Goal: Task Accomplishment & Management: Manage account settings

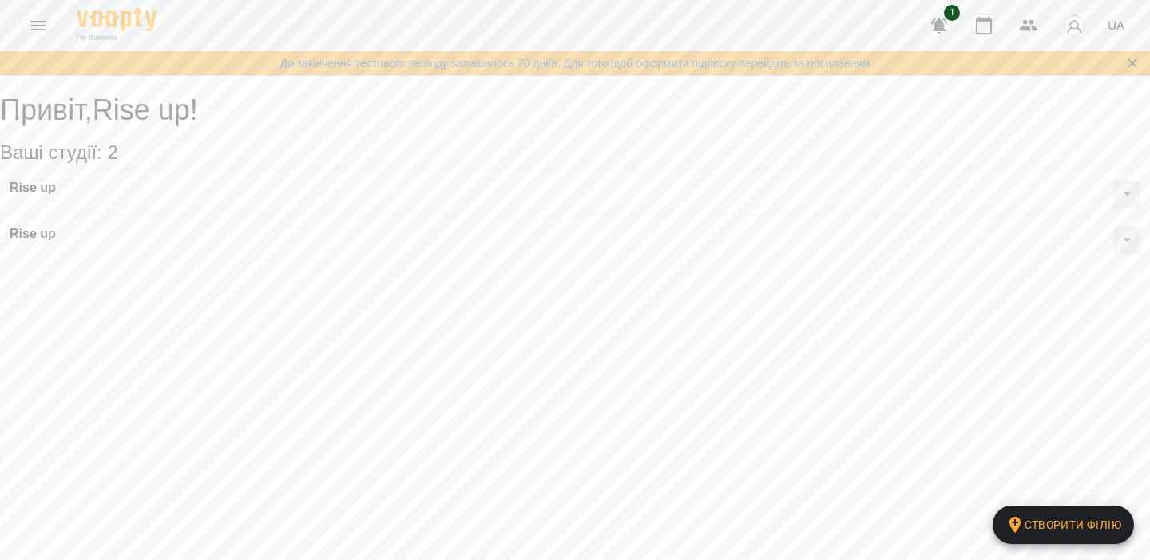
click at [1076, 38] on button "button" at bounding box center [1074, 26] width 42 height 42
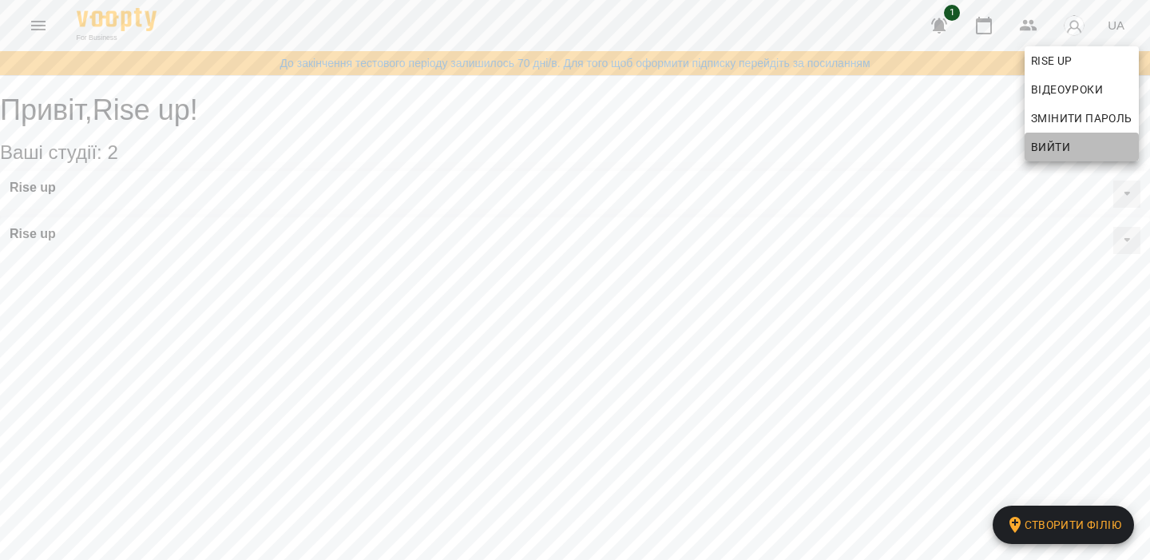
click at [1052, 142] on span "Вийти" at bounding box center [1050, 146] width 39 height 19
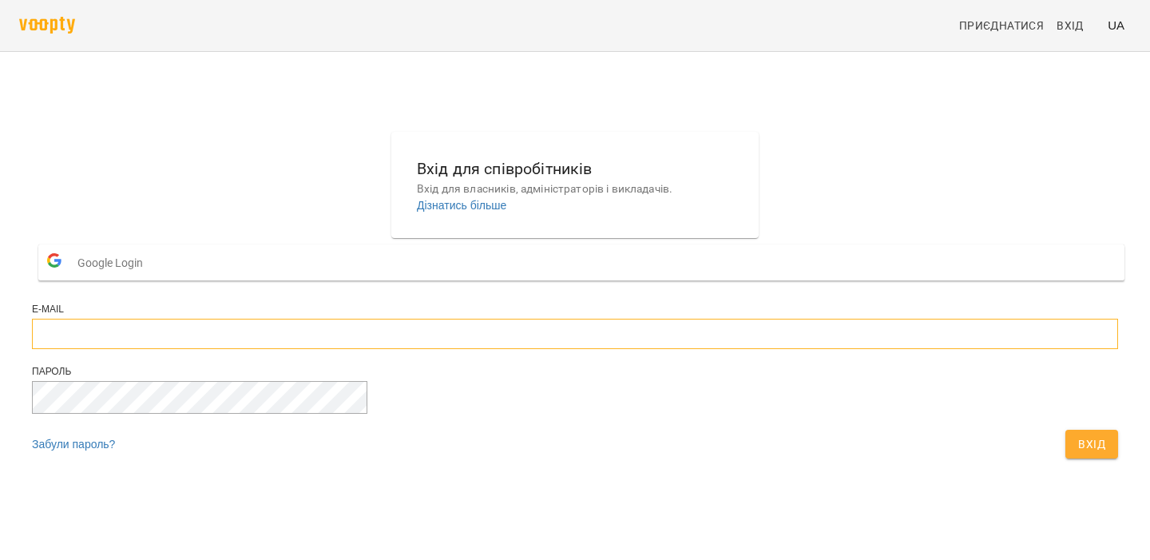
type input "**********"
click at [1062, 461] on div "Вхід" at bounding box center [1091, 443] width 59 height 35
click at [1078, 453] on span "Вхід" at bounding box center [1091, 443] width 27 height 19
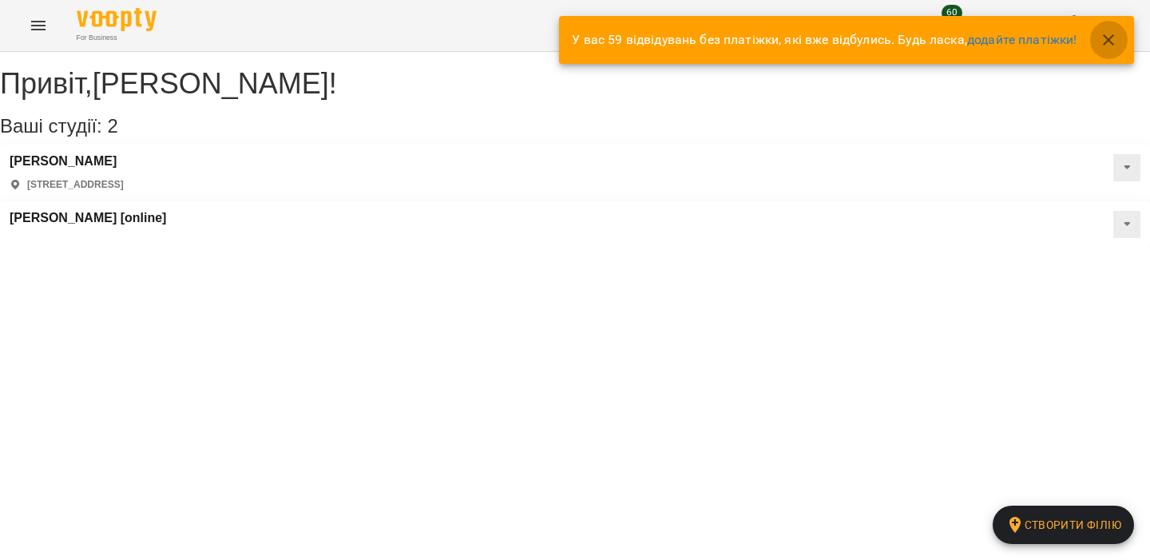
click at [1111, 49] on button "button" at bounding box center [1108, 40] width 38 height 38
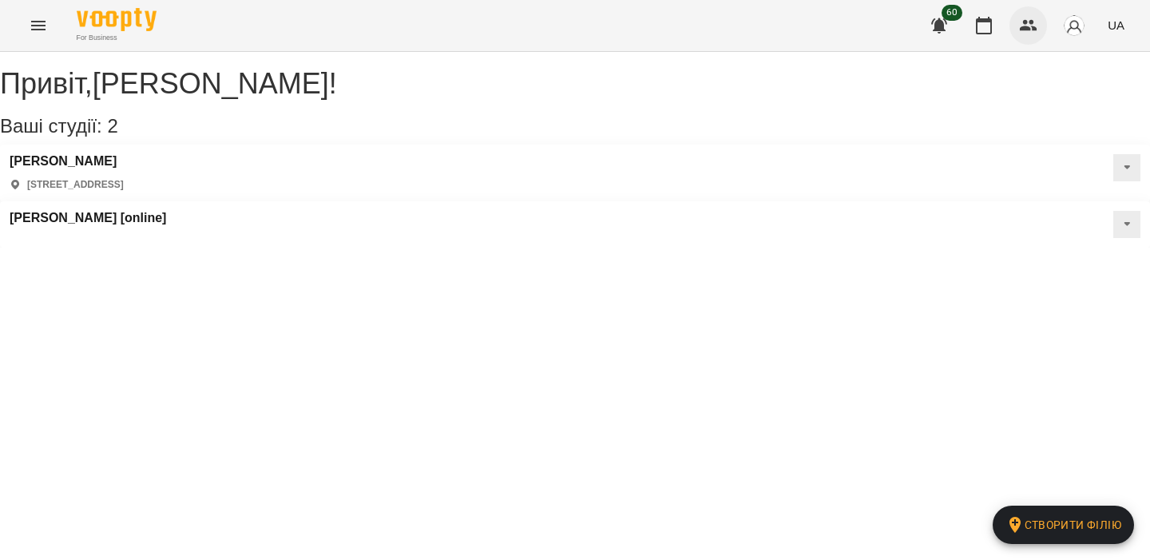
click at [1019, 31] on button "button" at bounding box center [1028, 25] width 38 height 38
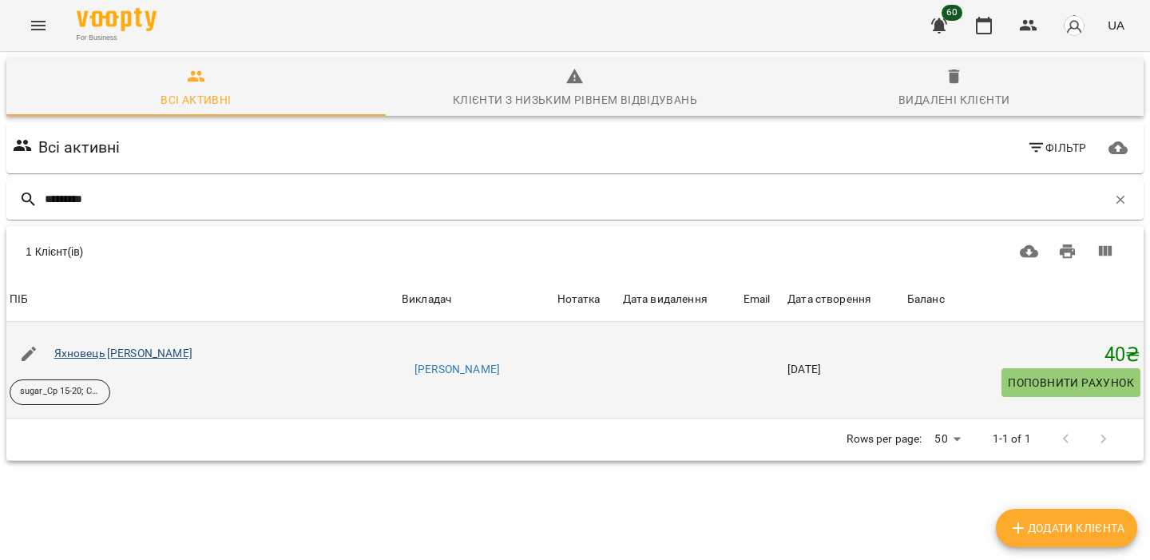
type input "********"
click at [122, 349] on link "Яхновець Давід Владиславович" at bounding box center [123, 353] width 138 height 13
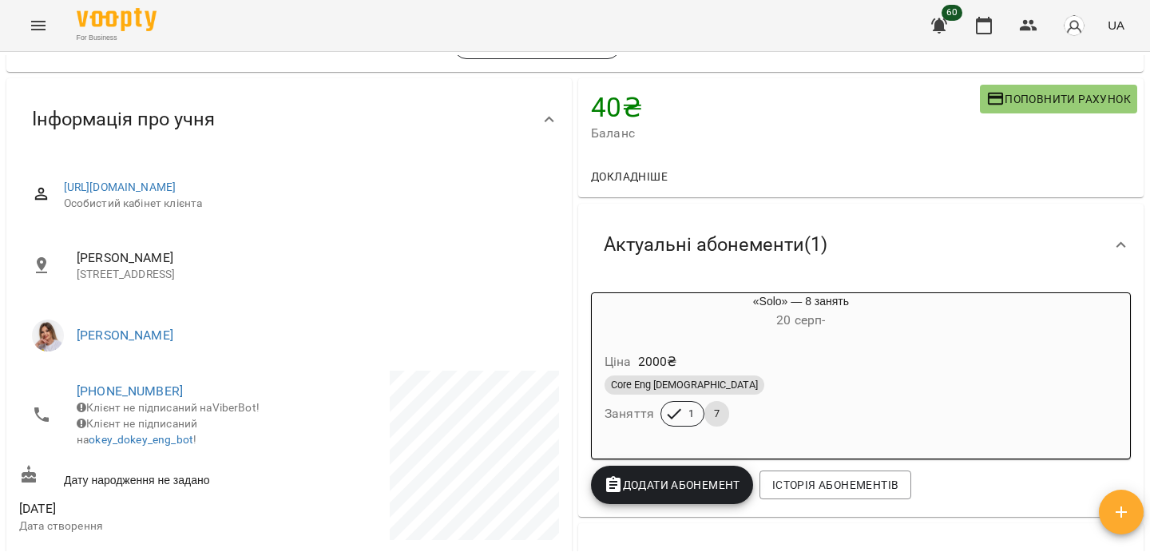
scroll to position [105, 0]
click at [790, 351] on div "Ціна 2000 ₴" at bounding box center [800, 361] width 399 height 29
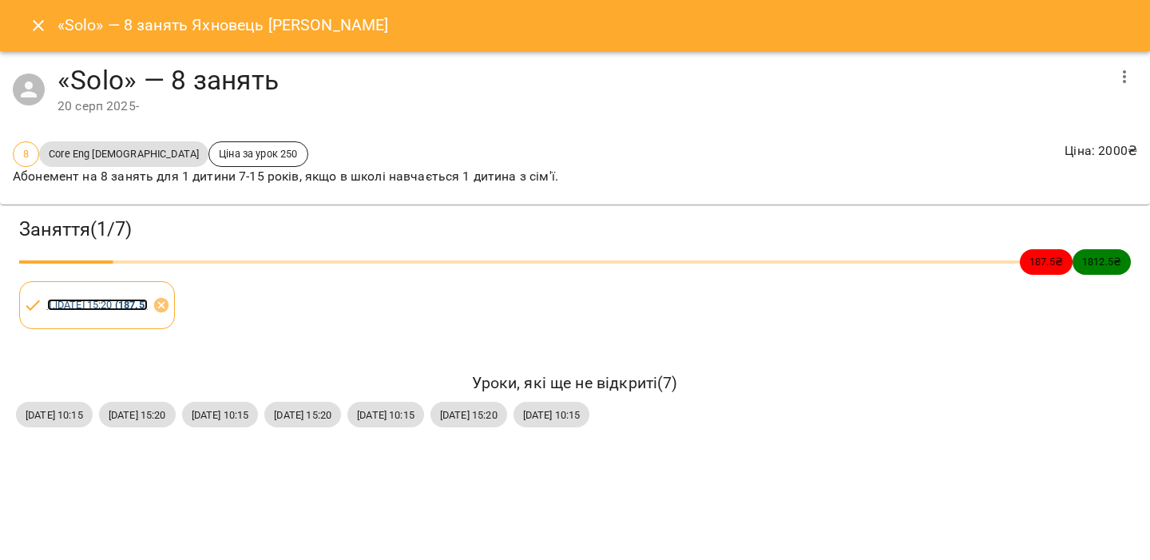
click at [133, 303] on link "1 . ср 20 серп 2025 15:20 ( 187.5 )" at bounding box center [97, 305] width 101 height 12
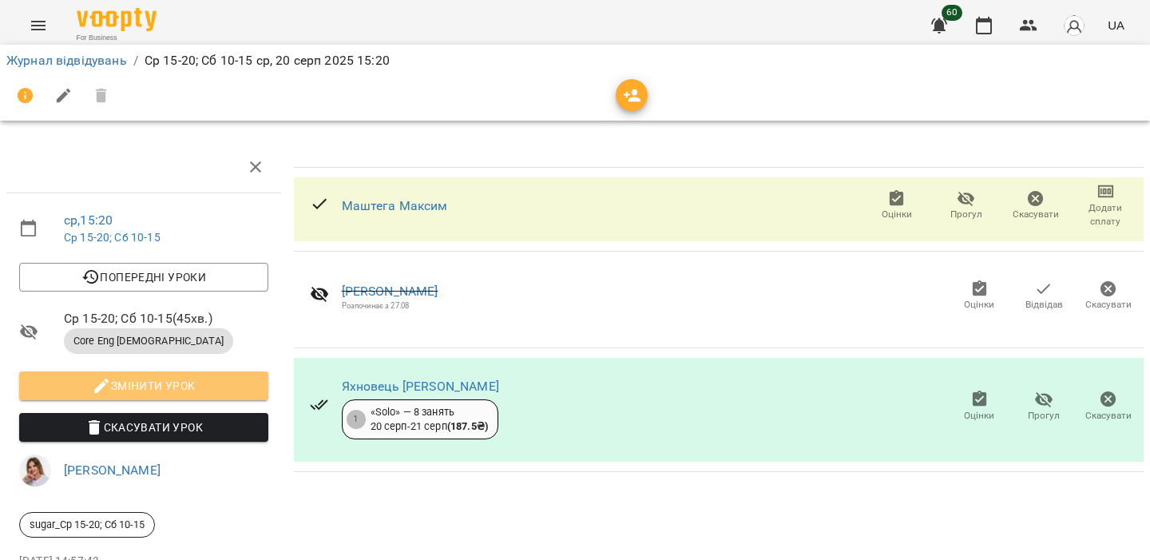
click at [147, 383] on span "Змінити урок" at bounding box center [144, 385] width 224 height 19
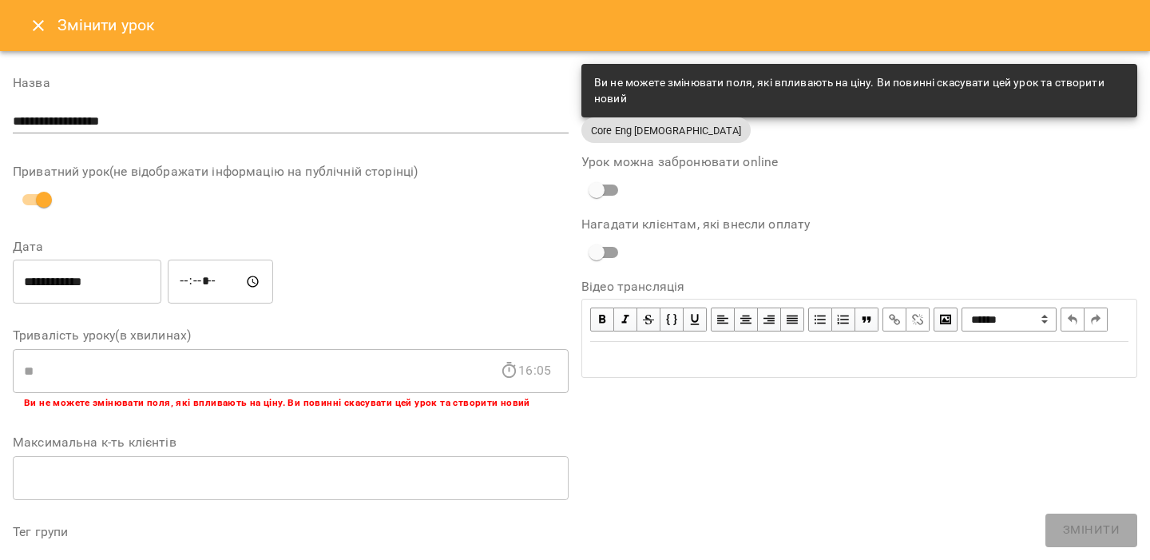
click at [616, 135] on span "Core Eng 7-15 y.o" at bounding box center [665, 130] width 169 height 15
copy span "Core Eng 7-15 y.o"
click at [40, 21] on icon "Close" at bounding box center [38, 25] width 19 height 19
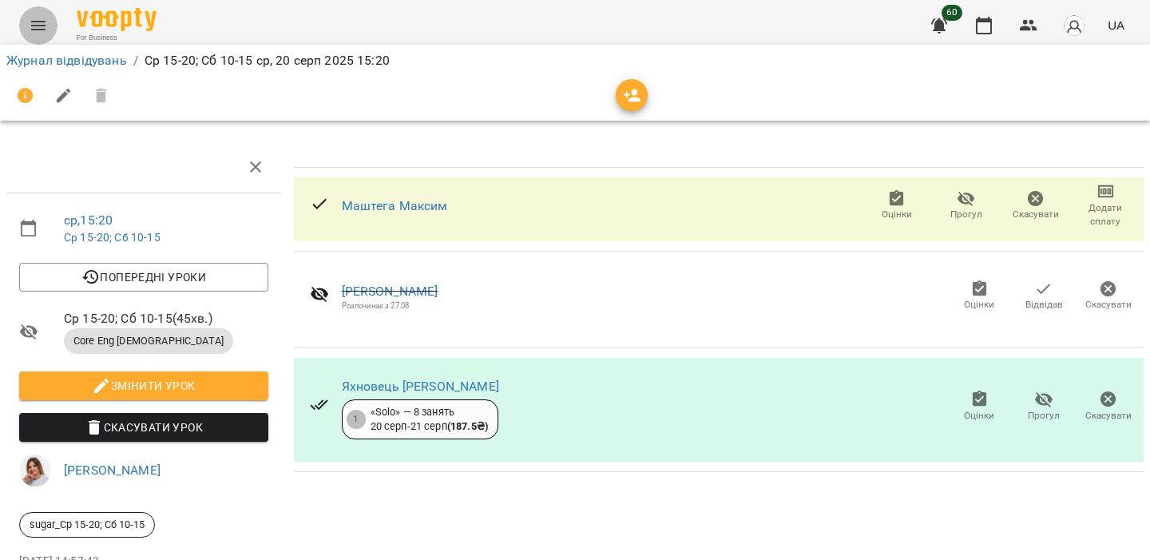
click at [40, 21] on icon "Menu" at bounding box center [38, 25] width 19 height 19
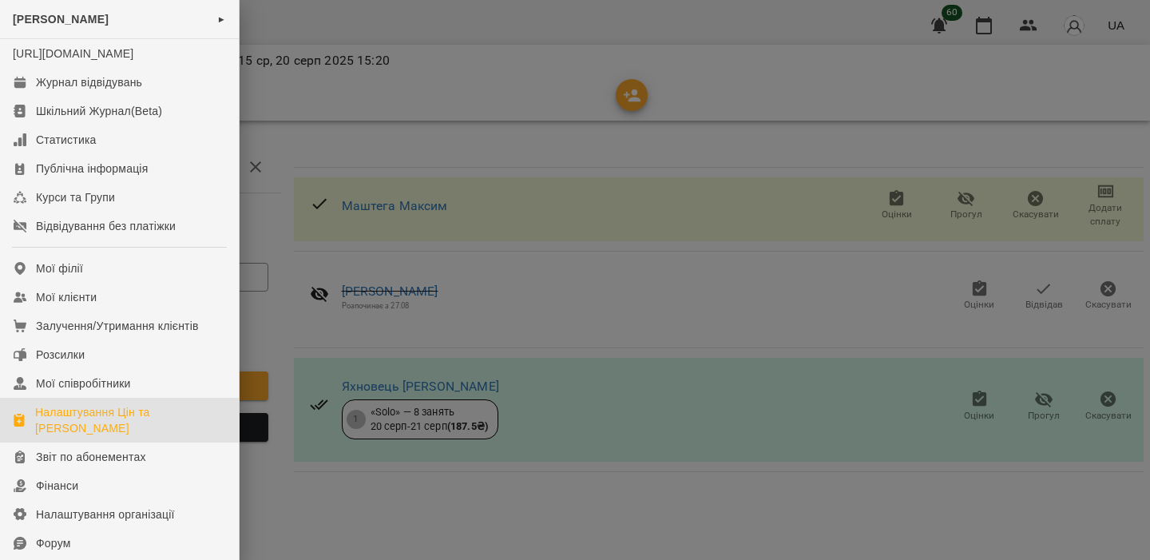
click at [115, 430] on div "Налаштування Цін та [PERSON_NAME]" at bounding box center [130, 420] width 191 height 32
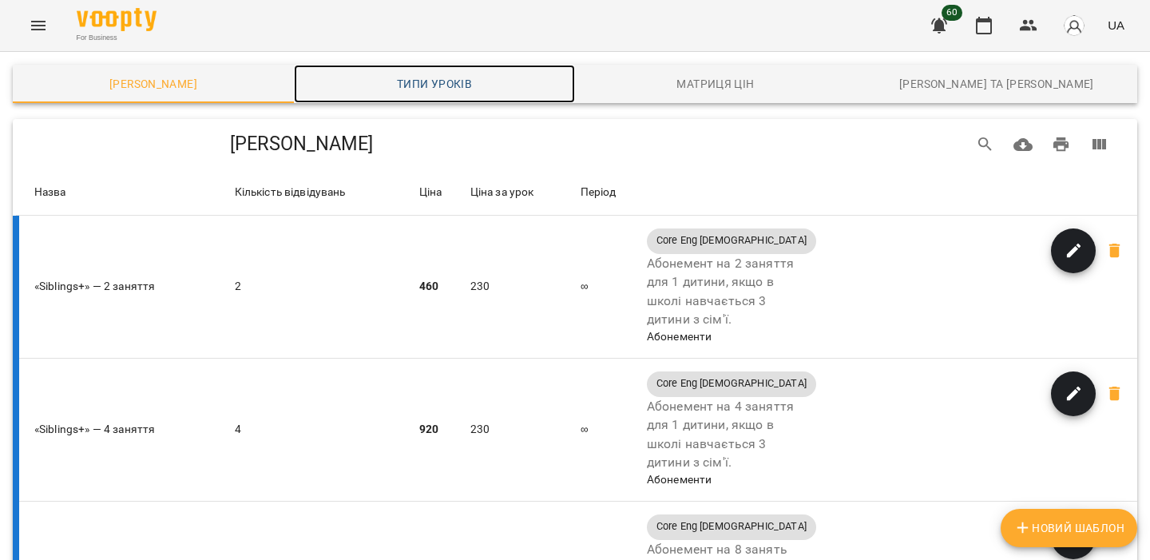
click at [481, 89] on span "Типи уроків" at bounding box center [434, 83] width 262 height 19
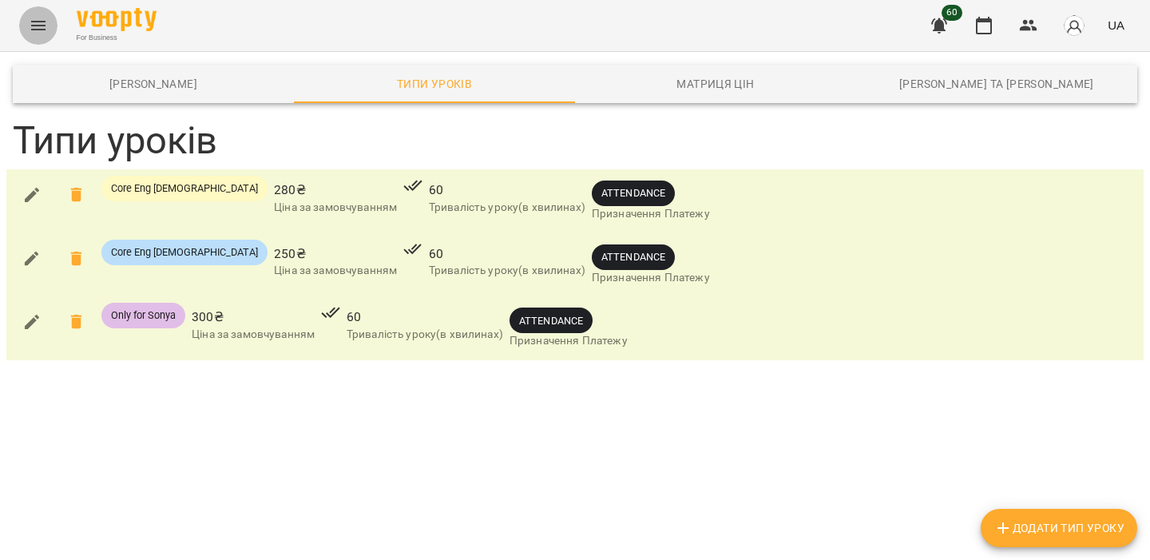
click at [50, 31] on button "Menu" at bounding box center [38, 25] width 38 height 38
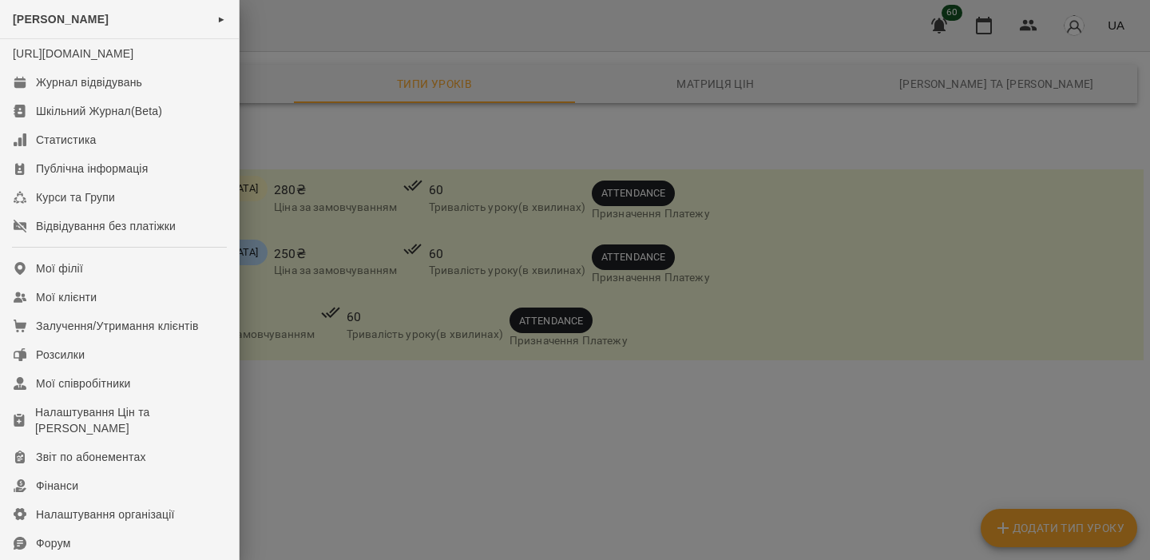
click at [328, 319] on div at bounding box center [575, 280] width 1150 height 560
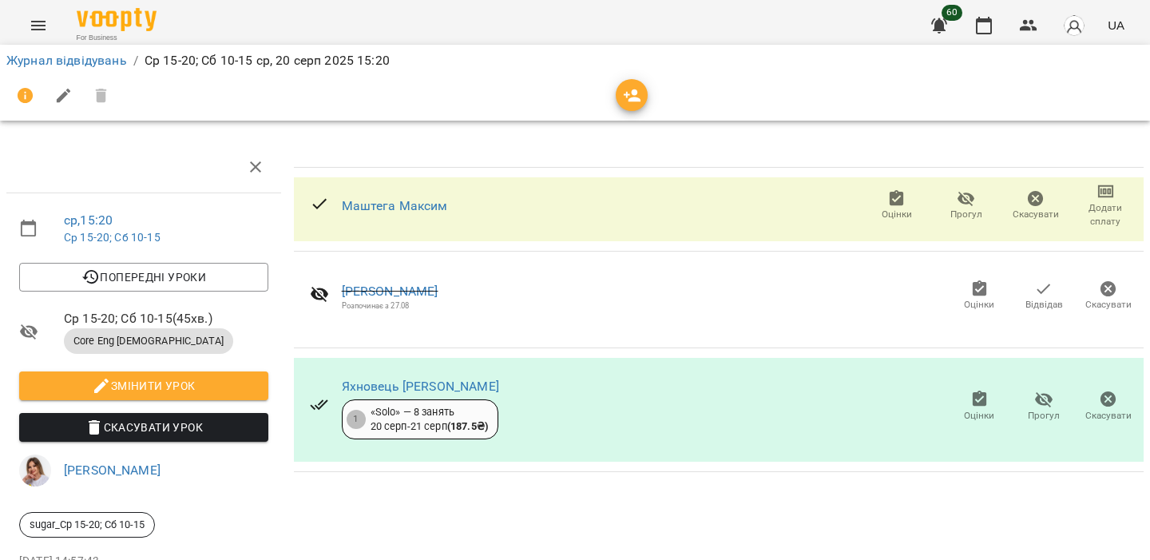
click at [151, 391] on span "Змінити урок" at bounding box center [144, 385] width 224 height 19
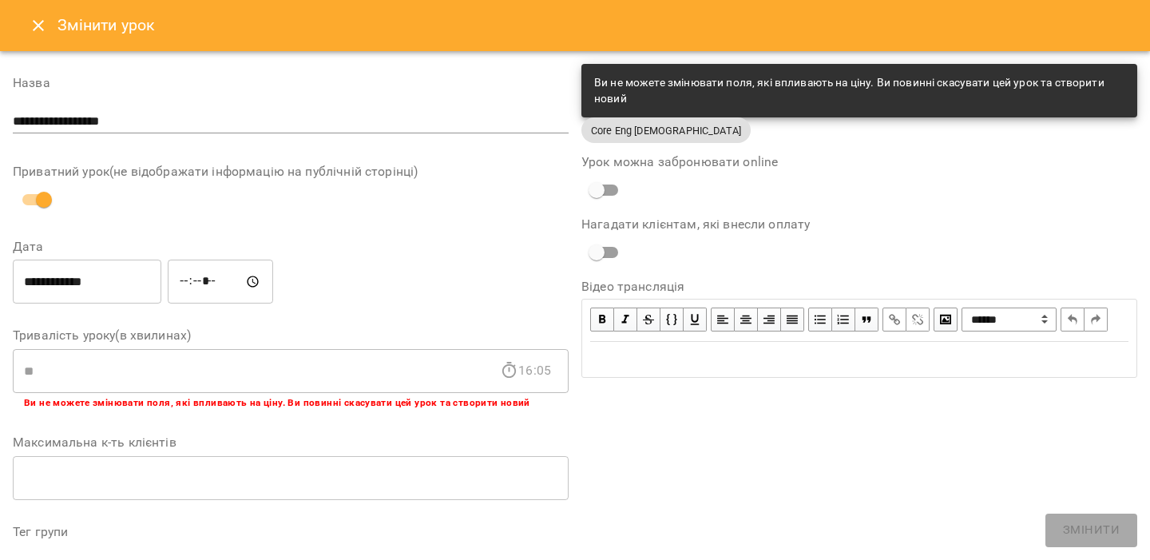
click at [58, 22] on h6 "Змінити урок" at bounding box center [106, 25] width 98 height 25
click at [46, 22] on icon "Close" at bounding box center [38, 25] width 19 height 19
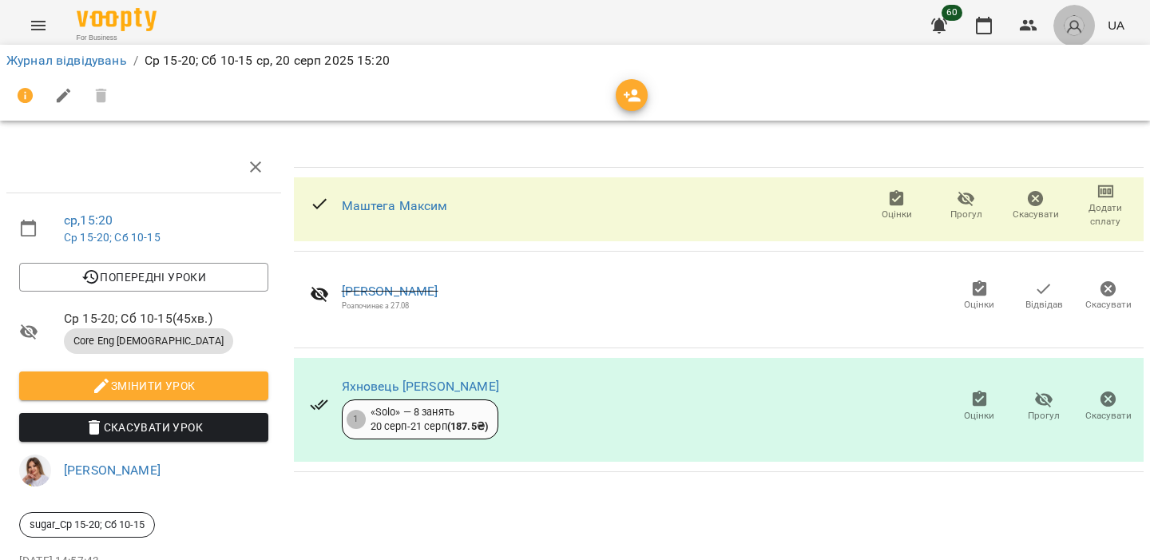
click at [1075, 25] on img "button" at bounding box center [1074, 25] width 22 height 22
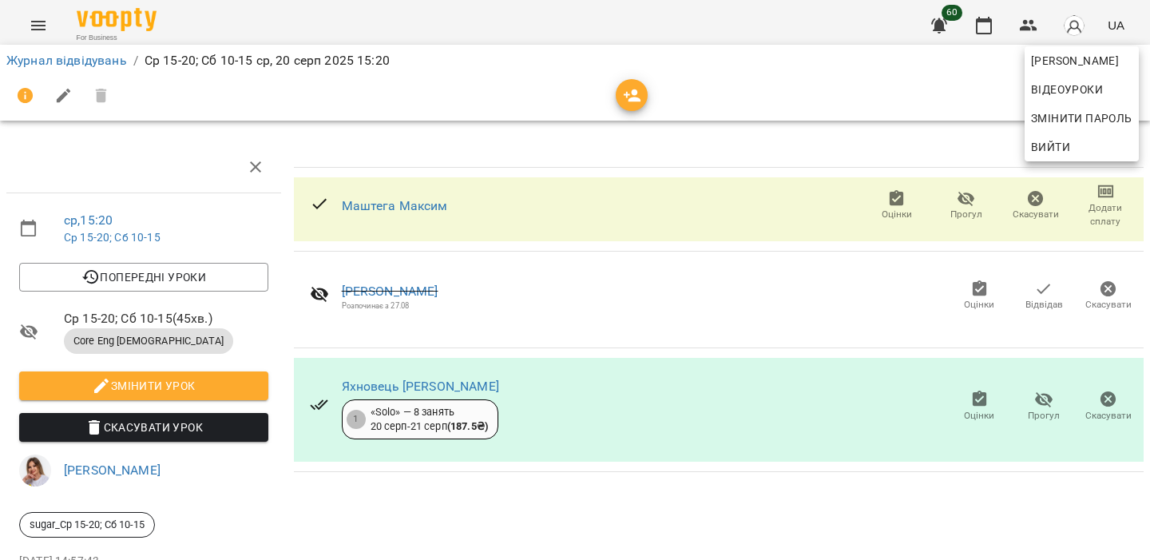
click at [1069, 144] on span "Вийти" at bounding box center [1081, 146] width 101 height 19
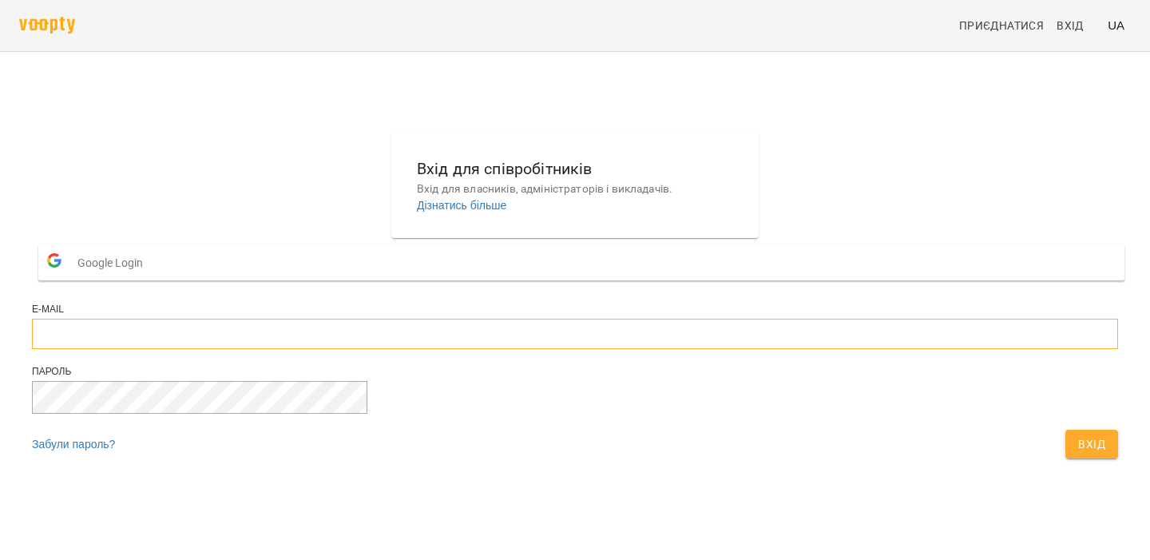
type input "**********"
click at [1078, 453] on span "Вхід" at bounding box center [1091, 443] width 27 height 19
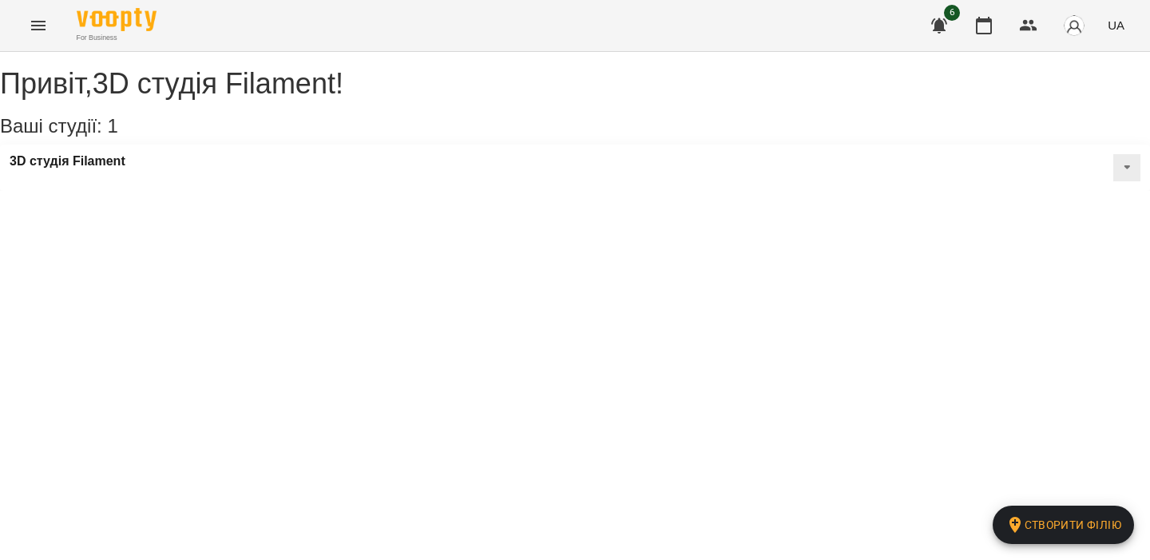
click at [50, 14] on button "Menu" at bounding box center [38, 25] width 38 height 38
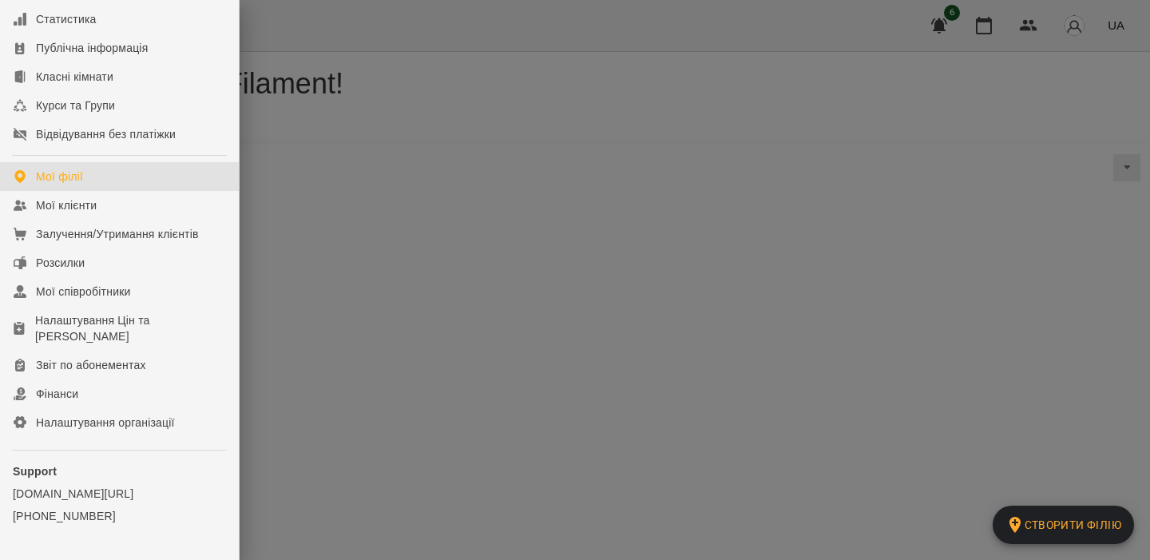
scroll to position [121, 0]
click at [139, 429] on div "Налаштування організації" at bounding box center [105, 422] width 139 height 16
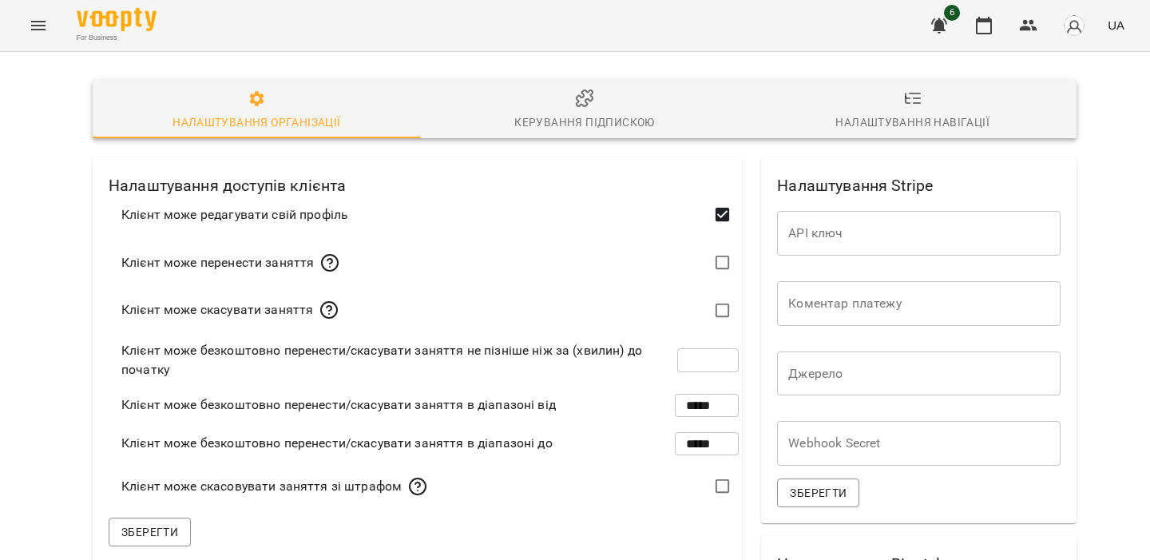
click at [584, 79] on div "Налаштування організації Керування підпискою Налаштування навігації" at bounding box center [584, 109] width 1003 height 77
click at [580, 97] on icon "button" at bounding box center [584, 98] width 19 height 19
